Goal: Information Seeking & Learning: Learn about a topic

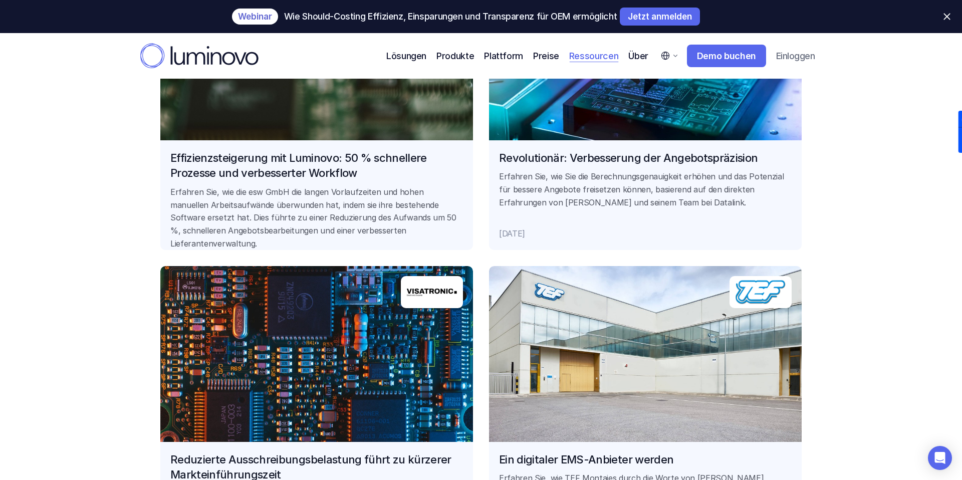
scroll to position [1727, 0]
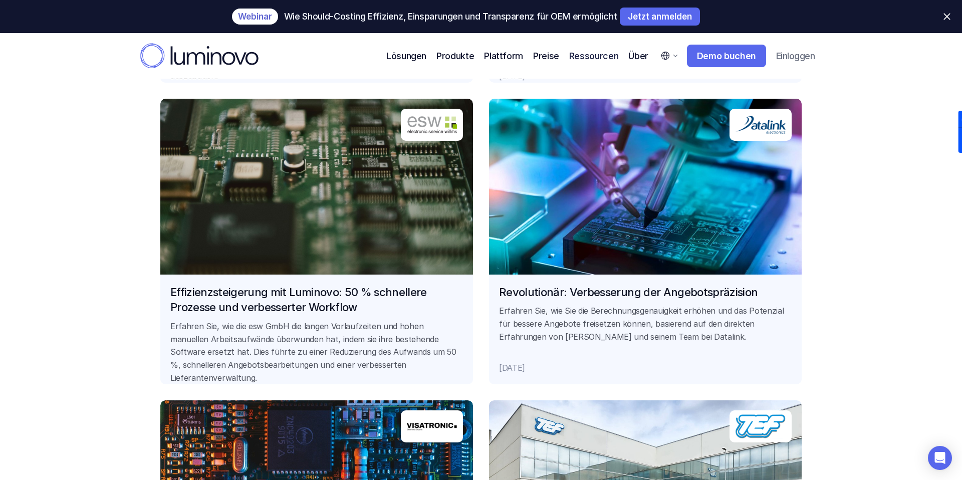
click at [333, 296] on link "Effizienzsteigerung mit Luminovo: 50 % schnellere Prozesse und verbesserter Wor…" at bounding box center [316, 241] width 313 height 285
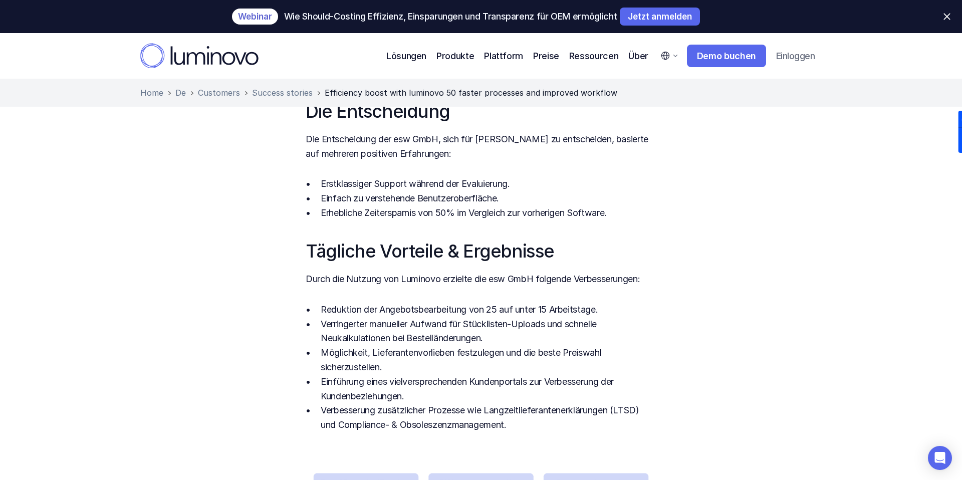
scroll to position [645, 0]
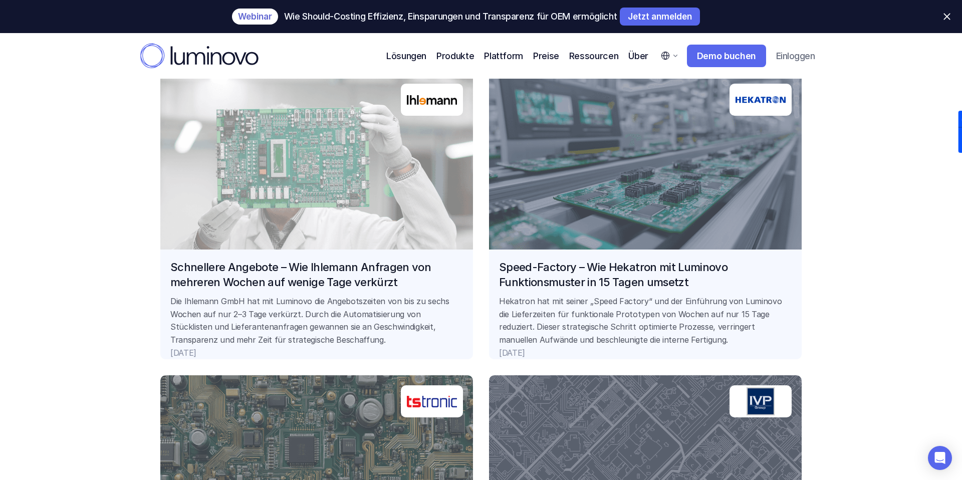
scroll to position [784, 0]
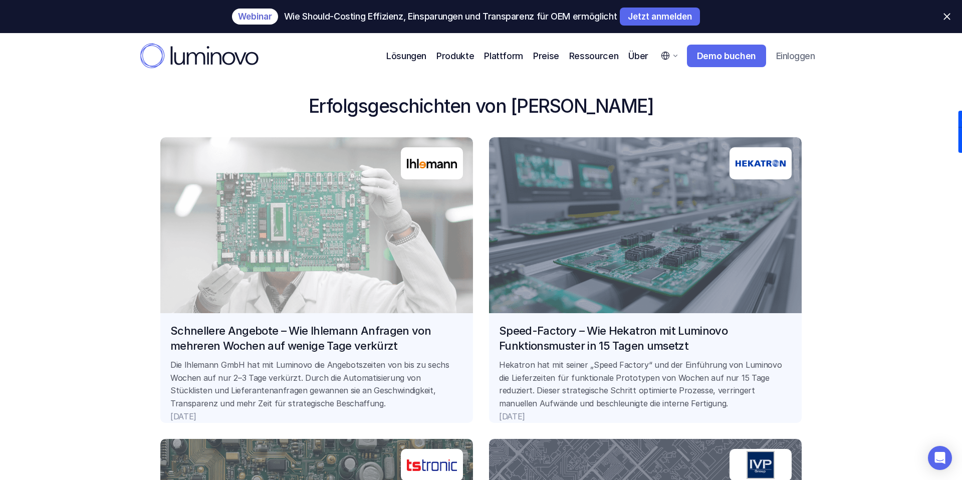
click at [339, 325] on link "Schnellere Angebote – Wie Ihlemann Anfragen von mehreren Wochen auf wenige Tage…" at bounding box center [316, 279] width 313 height 285
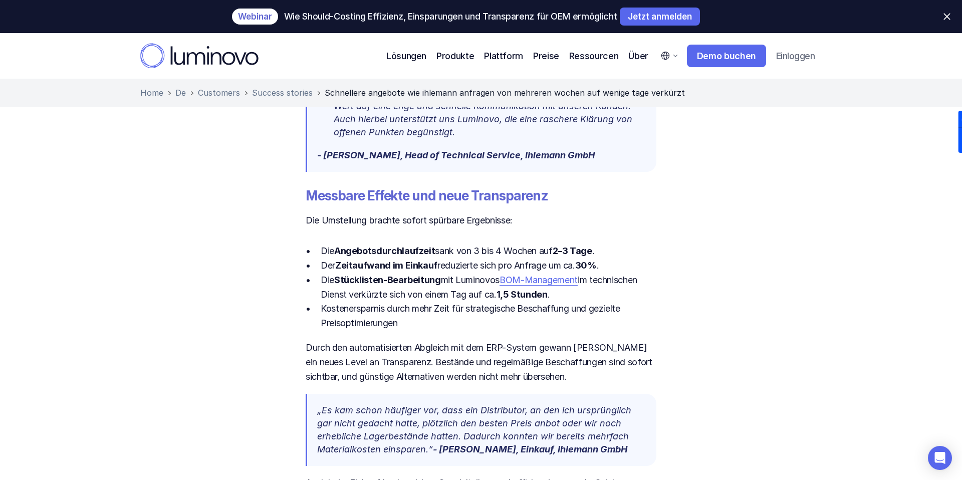
scroll to position [1297, 0]
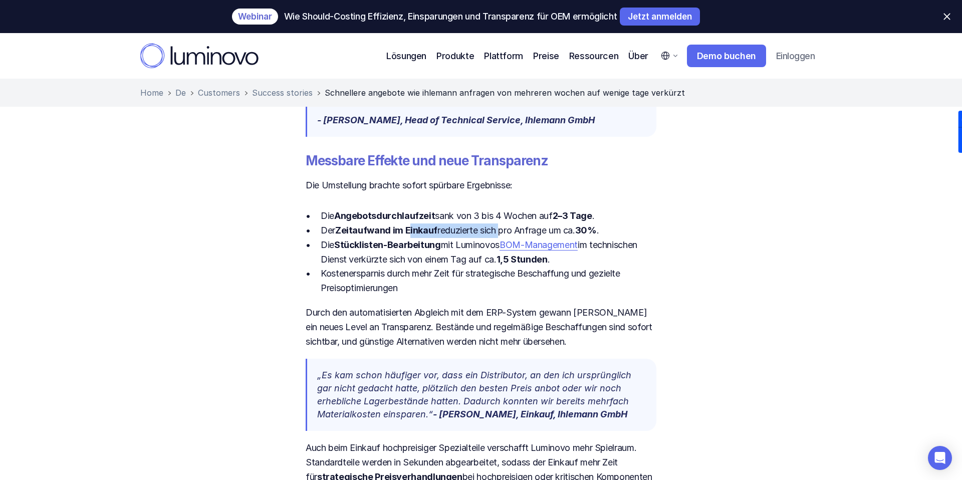
drag, startPoint x: 409, startPoint y: 228, endPoint x: 500, endPoint y: 228, distance: 91.2
click at [500, 228] on p "Der Zeitaufwand im Einkauf reduzierte sich pro Anfrage um ca. 30% ." at bounding box center [489, 230] width 336 height 15
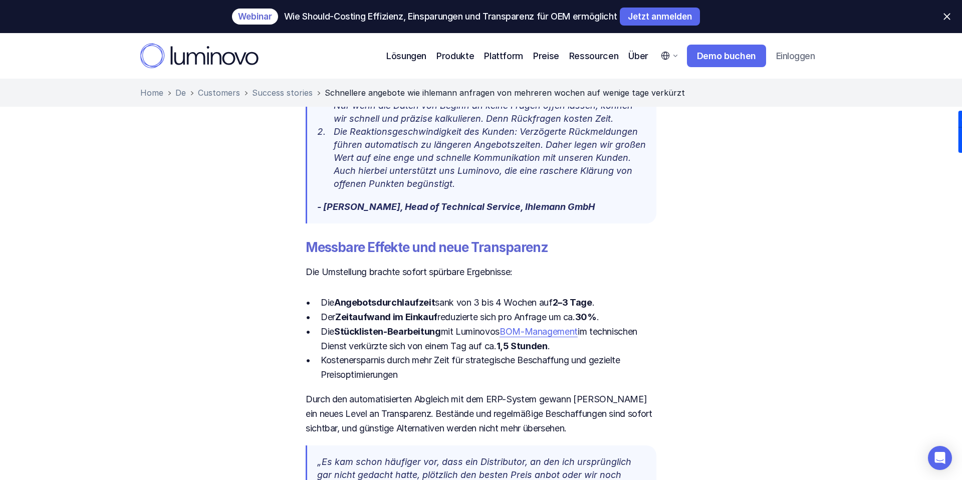
scroll to position [1213, 0]
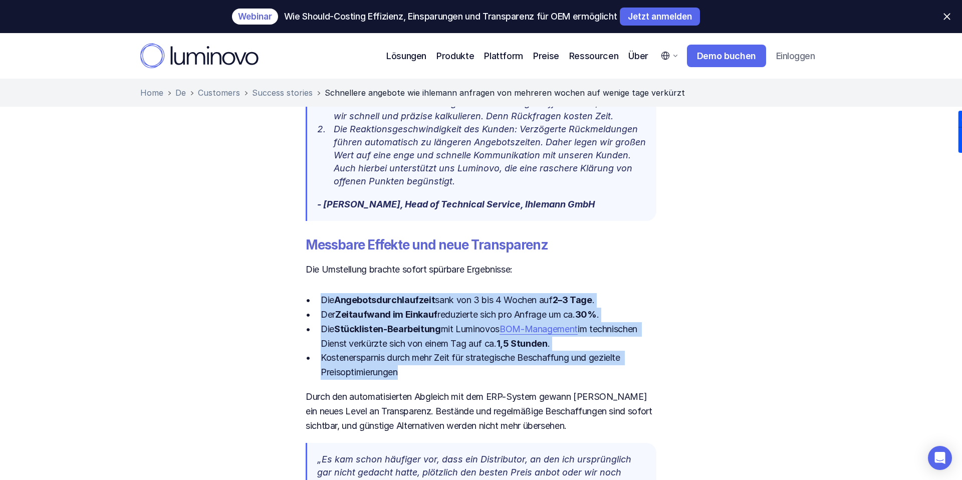
drag, startPoint x: 434, startPoint y: 370, endPoint x: 323, endPoint y: 301, distance: 131.3
click at [323, 301] on ul "Die Angebotsdurchlaufzeit sank von 3 bis 4 Wochen auf 2–3 Tage . Der Zeitaufwan…" at bounding box center [481, 336] width 351 height 87
copy ul "Die Angebotsdurchlaufzeit sank von 3 bis 4 Wochen auf 2–3 Tage . Der Zeitaufwan…"
